Goal: Check status

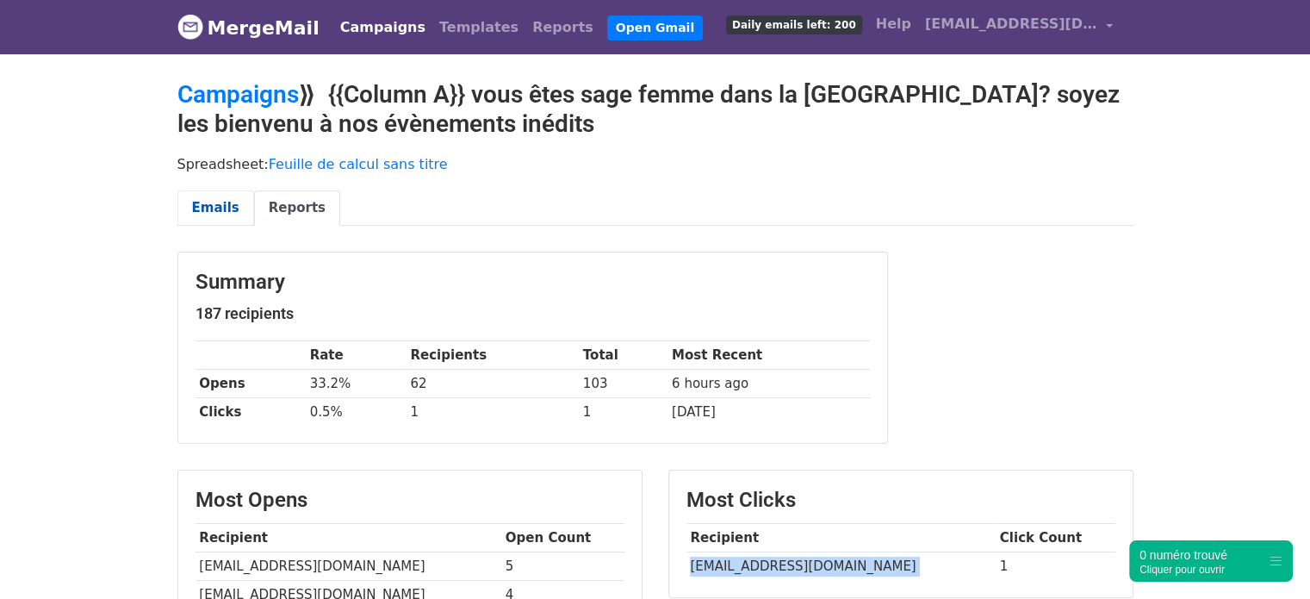
click at [203, 207] on link "Emails" at bounding box center [215, 207] width 77 height 35
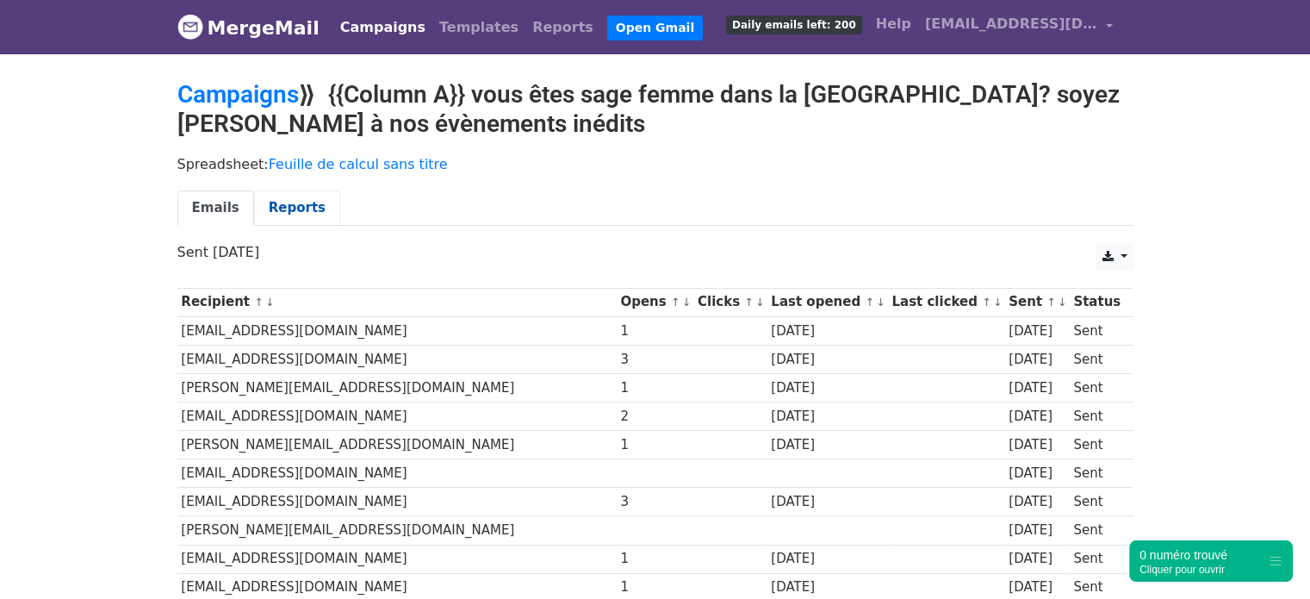
click at [284, 199] on link "Reports" at bounding box center [297, 207] width 86 height 35
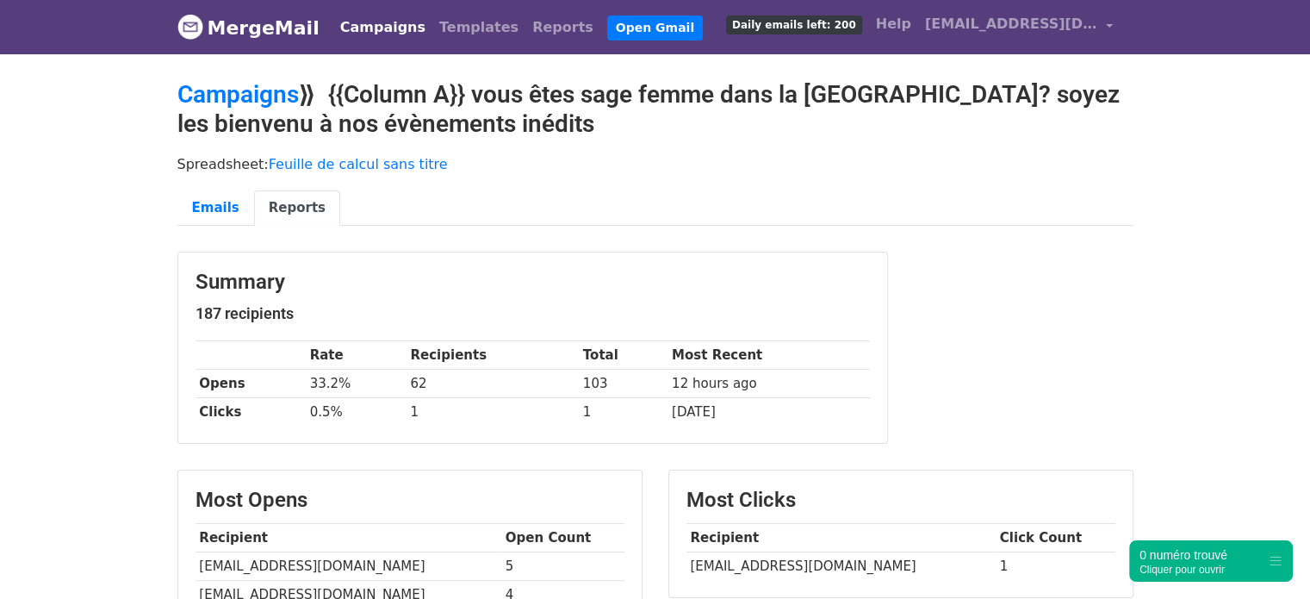
click at [348, 37] on link "Campaigns" at bounding box center [382, 27] width 99 height 34
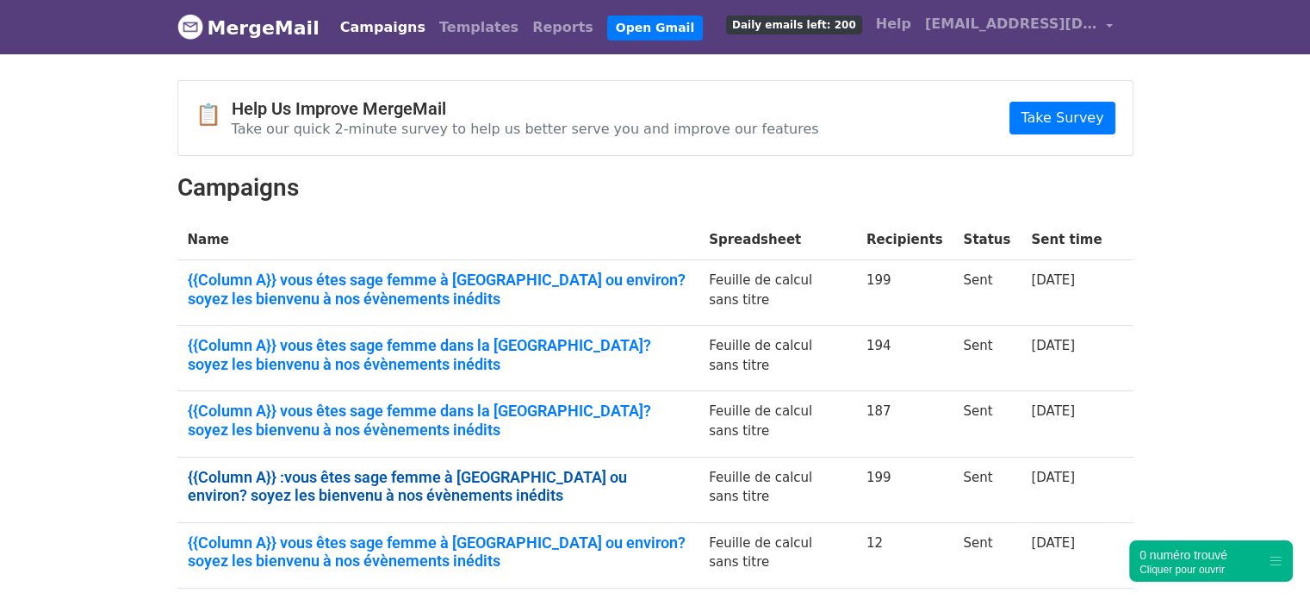
click at [489, 472] on link "{{Column A}} :vous êtes sage femme à Marseille ou environ? soyez les bienvenu à…" at bounding box center [438, 486] width 501 height 37
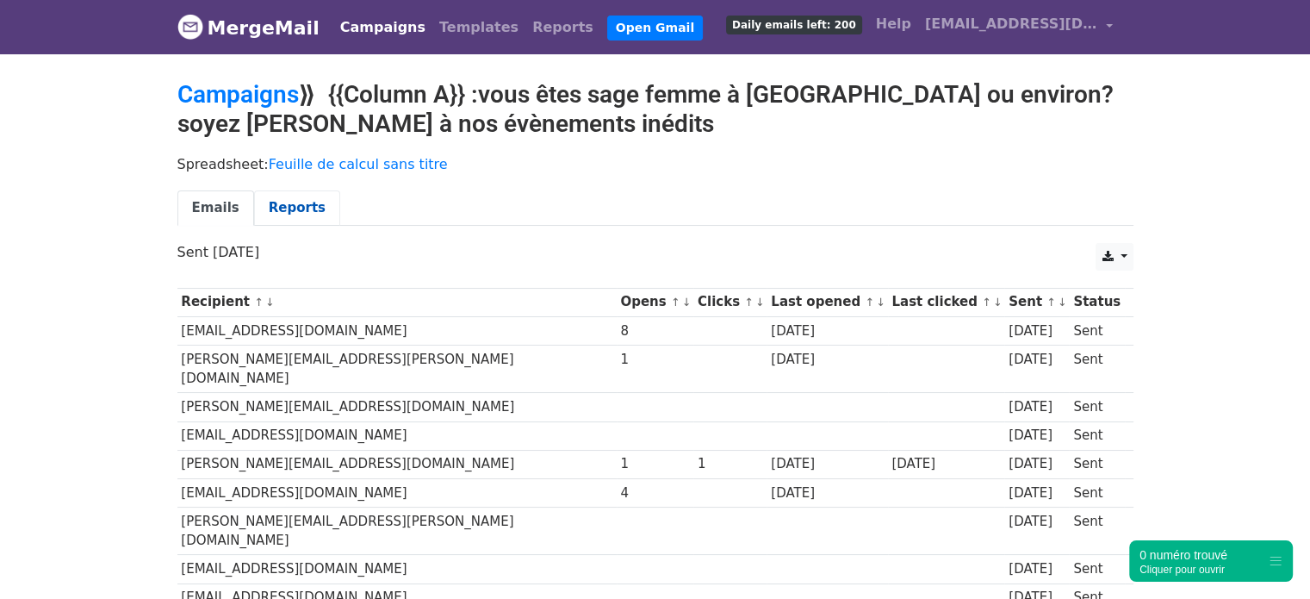
click at [293, 210] on link "Reports" at bounding box center [297, 207] width 86 height 35
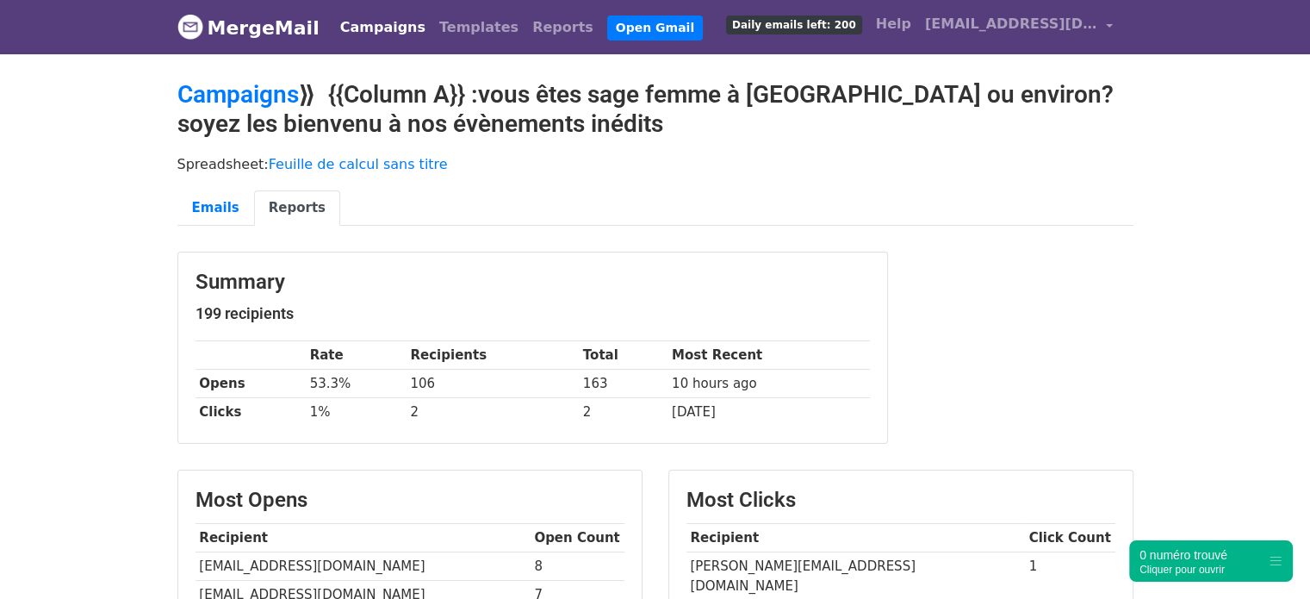
copy tr "[PERSON_NAME][EMAIL_ADDRESS][DOMAIN_NAME]"
click at [255, 96] on link "Campaigns" at bounding box center [237, 94] width 121 height 28
